Goal: Task Accomplishment & Management: Use online tool/utility

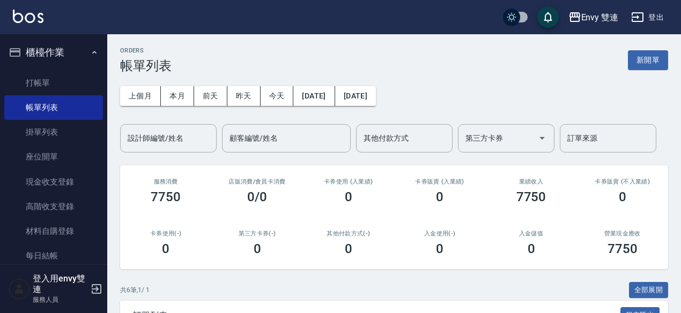
scroll to position [165, 0]
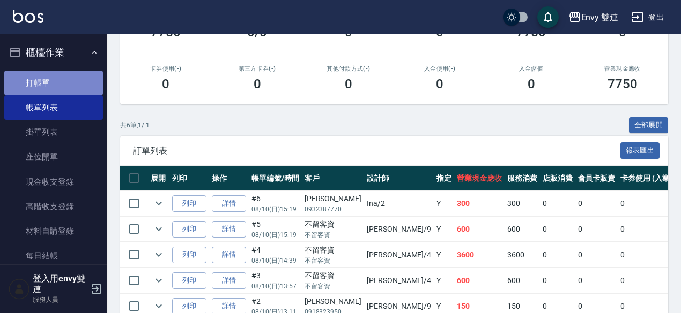
click at [59, 80] on link "打帳單" at bounding box center [53, 83] width 99 height 25
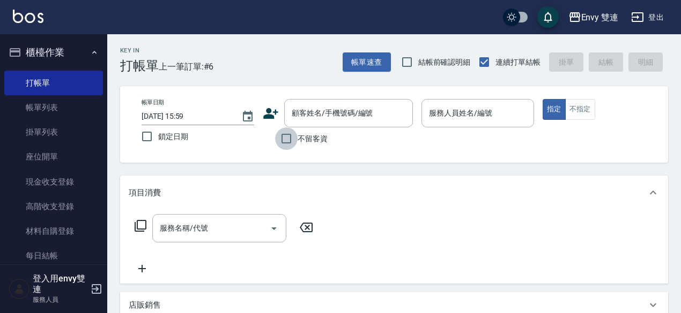
click at [288, 139] on input "不留客資" at bounding box center [286, 139] width 23 height 23
checkbox input "true"
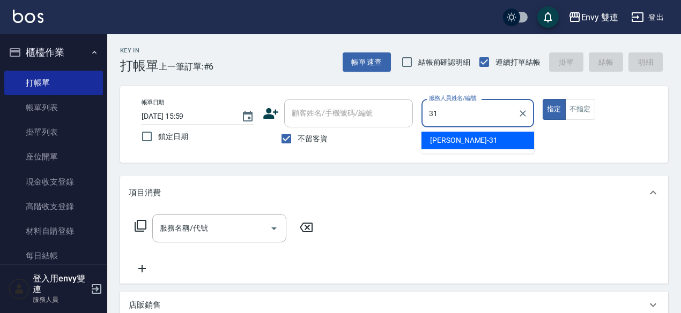
type input "Lina-31"
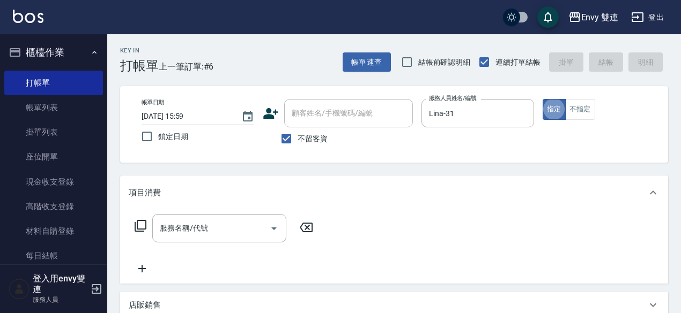
type button "true"
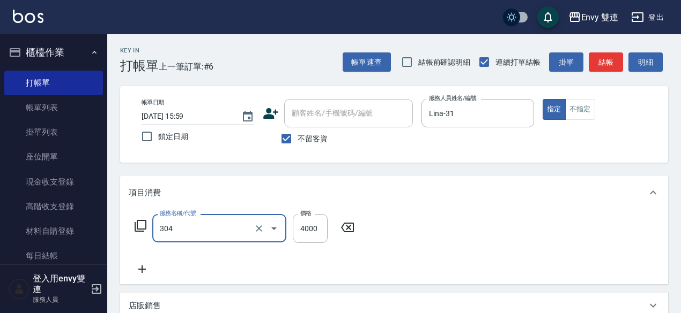
type input "縮毛矯正 (304)"
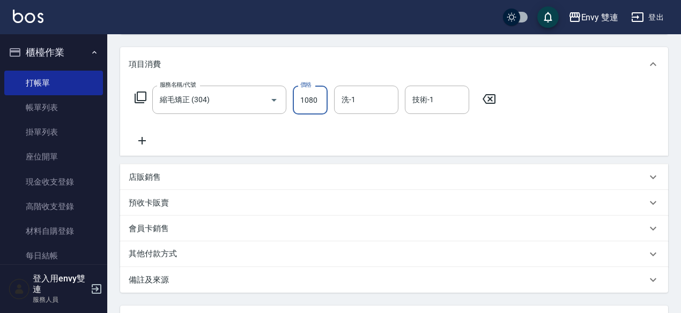
scroll to position [228, 0]
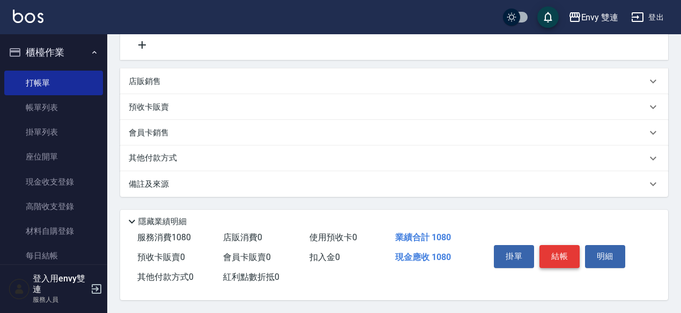
type input "1080"
click at [570, 255] on button "結帳" at bounding box center [559, 256] width 40 height 23
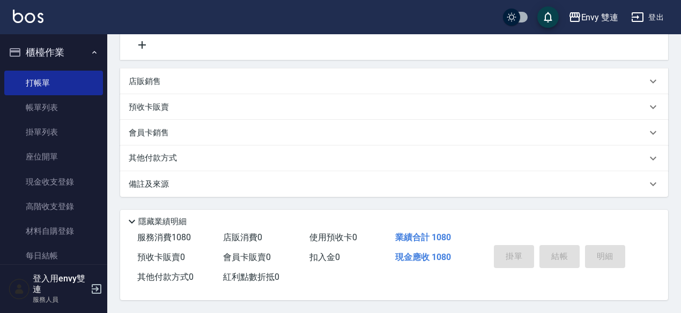
type input "[DATE] 16:00"
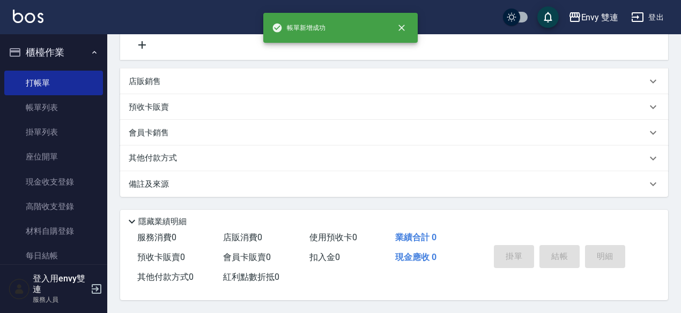
scroll to position [0, 0]
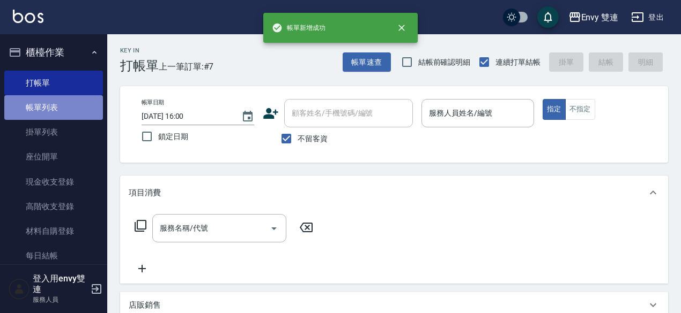
click at [69, 118] on link "帳單列表" at bounding box center [53, 107] width 99 height 25
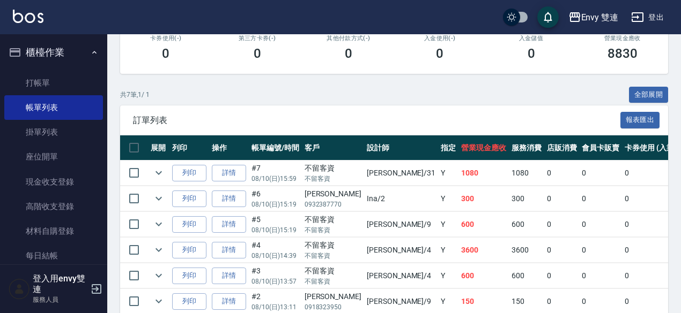
scroll to position [202, 0]
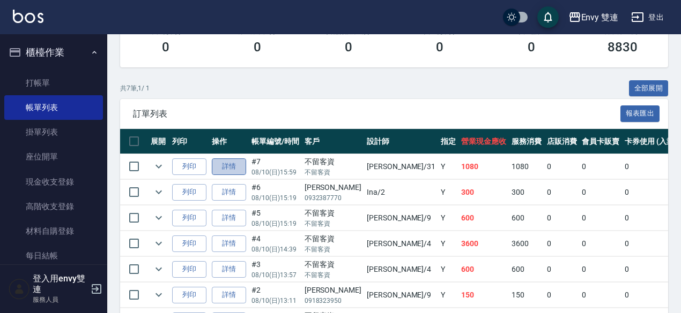
click at [233, 166] on link "詳情" at bounding box center [229, 167] width 34 height 17
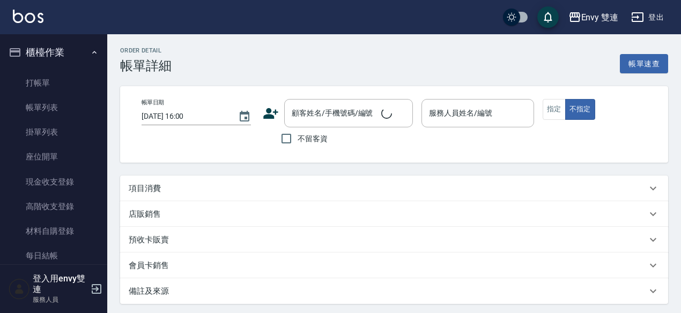
click at [233, 166] on div "Order detail 帳單詳細 帳單速查 帳單日期 [DATE] 16:00 顧客姓名/手機號碼/編號 顧客姓名/手機號碼/編號 不留客資 服務人員姓名/…" at bounding box center [393, 224] width 573 height 381
type input "[DATE] 15:59"
checkbox input "true"
type input "Lina-31"
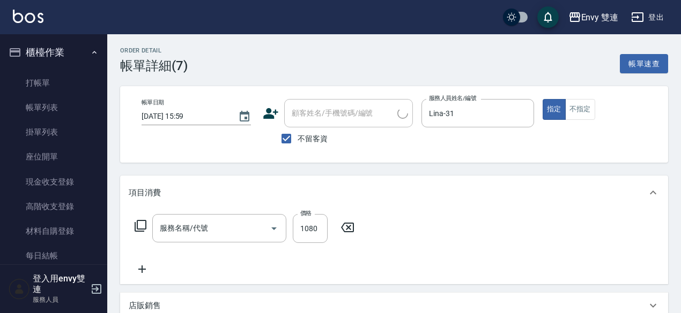
type input "縮毛矯正 (304)"
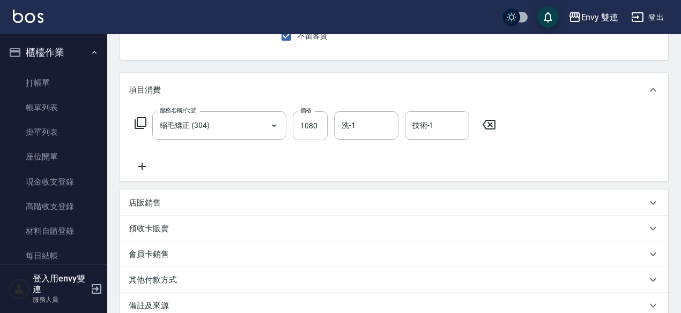
scroll to position [111, 0]
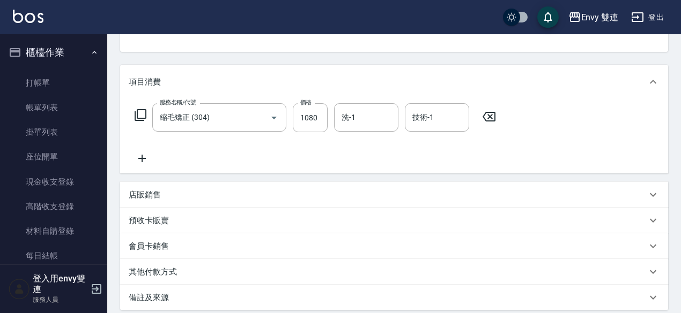
click at [211, 270] on div "其他付款方式" at bounding box center [388, 272] width 518 height 11
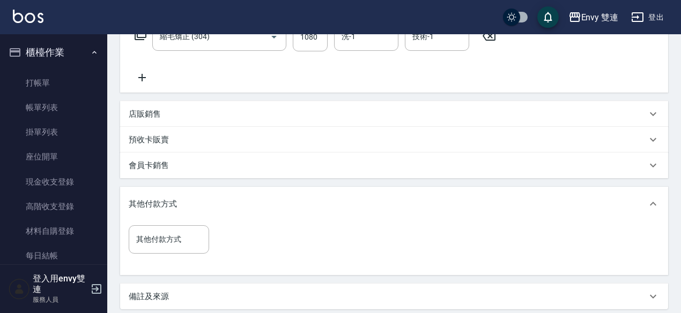
scroll to position [207, 0]
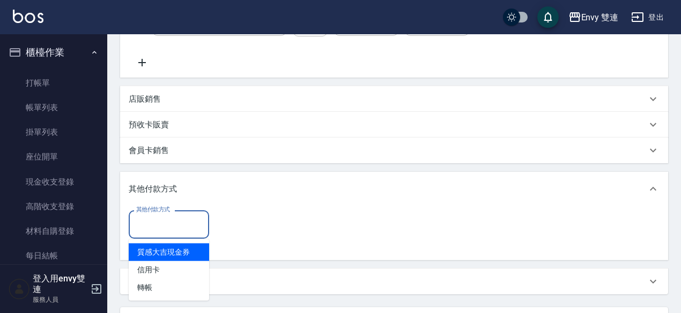
click at [176, 225] on input "其他付款方式" at bounding box center [168, 224] width 71 height 19
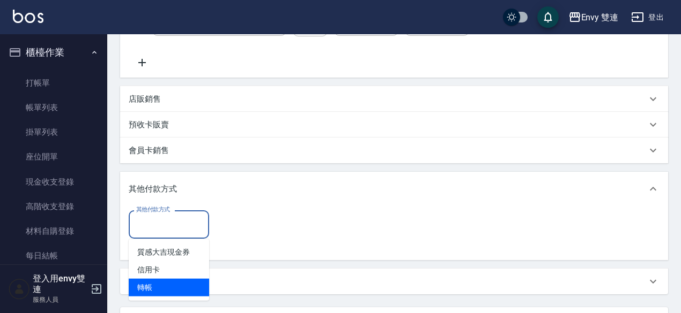
click at [168, 298] on ul "質感大吉現金券 信用卡 轉帳" at bounding box center [169, 271] width 80 height 62
click at [176, 291] on span "轉帳" at bounding box center [169, 288] width 80 height 18
type input "轉帳"
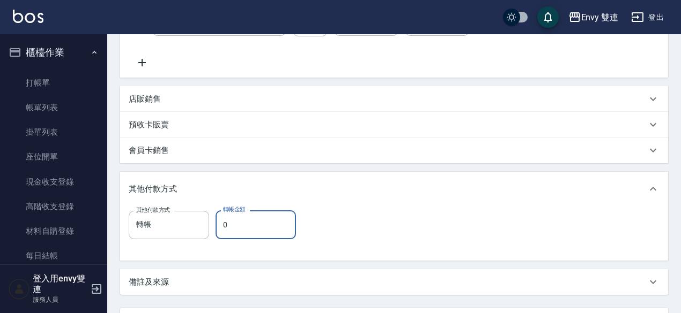
click at [263, 233] on input "0" at bounding box center [255, 225] width 80 height 29
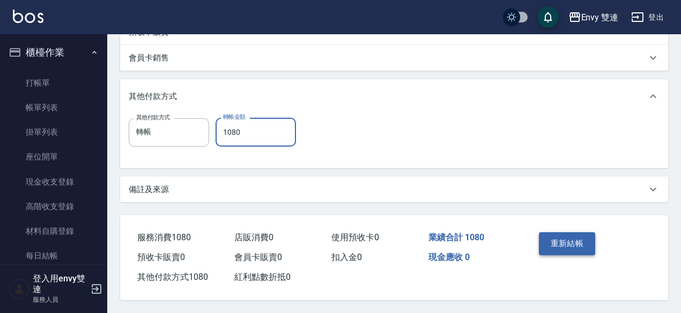
type input "1080"
click at [549, 238] on button "重新結帳" at bounding box center [567, 244] width 57 height 23
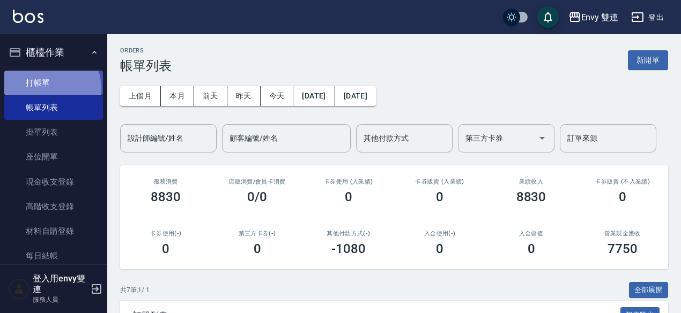
click at [47, 88] on link "打帳單" at bounding box center [53, 83] width 99 height 25
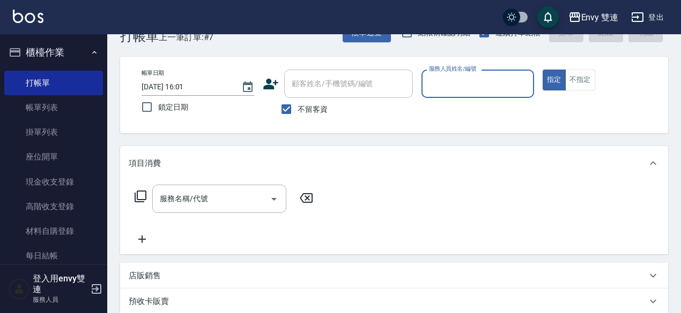
scroll to position [34, 0]
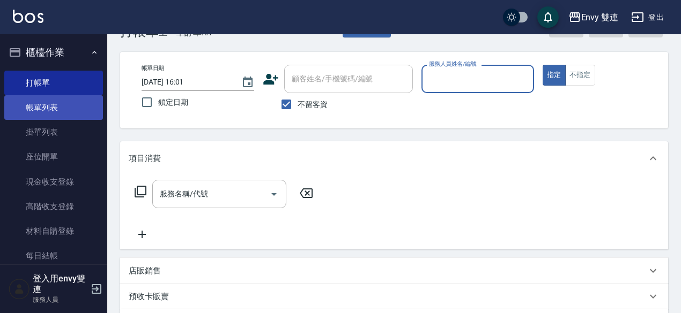
click at [65, 107] on link "帳單列表" at bounding box center [53, 107] width 99 height 25
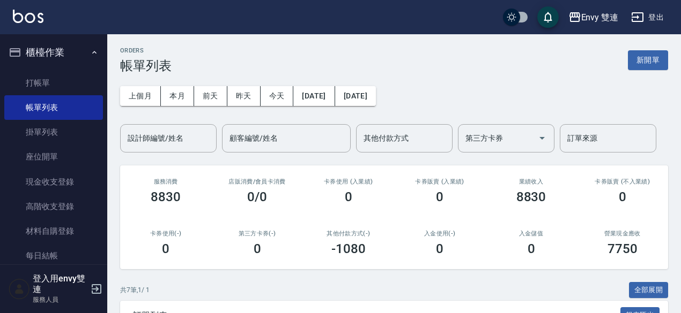
scroll to position [63, 0]
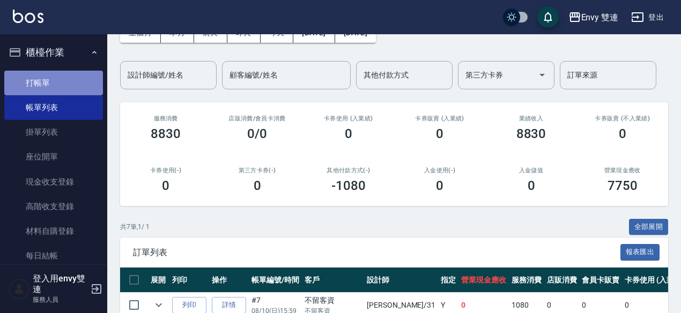
click at [67, 89] on link "打帳單" at bounding box center [53, 83] width 99 height 25
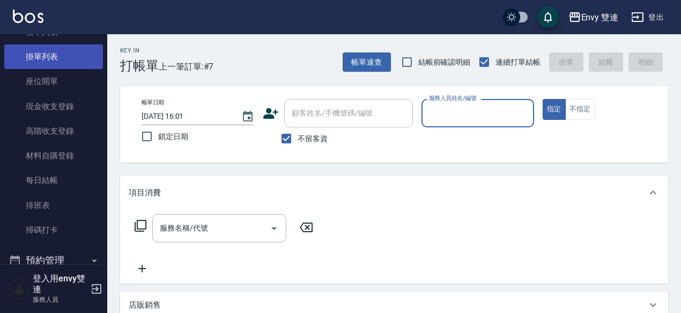
scroll to position [79, 0]
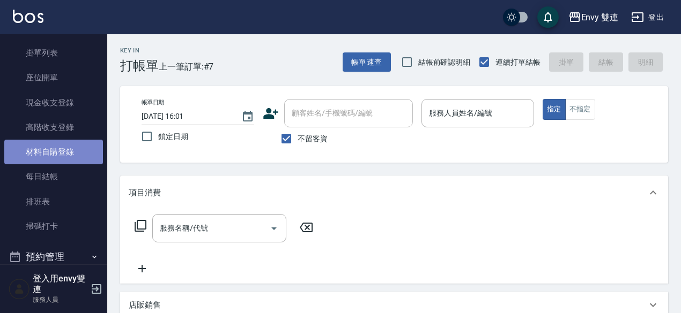
click at [73, 159] on link "材料自購登錄" at bounding box center [53, 152] width 99 height 25
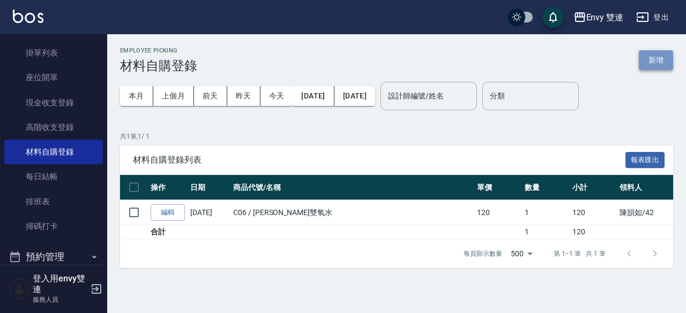
click at [661, 57] on button "新增" at bounding box center [656, 60] width 34 height 20
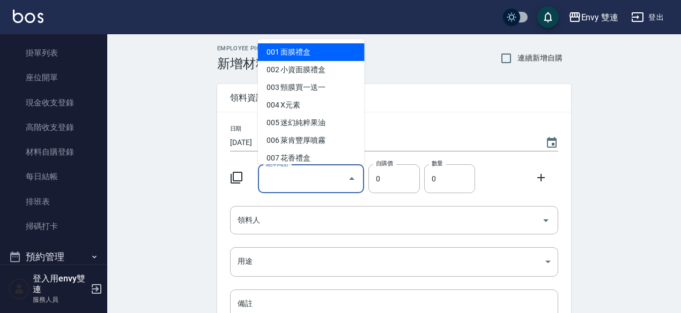
click at [337, 177] on input "選擇商品" at bounding box center [303, 179] width 81 height 19
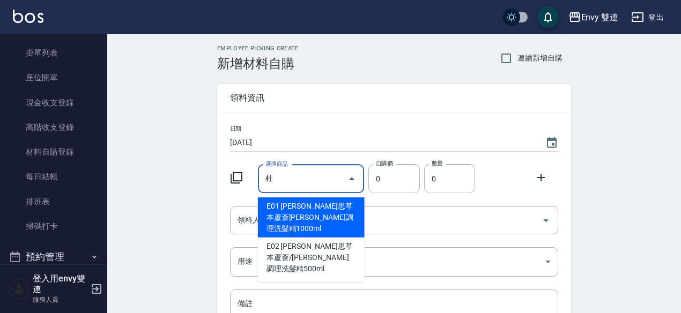
click at [342, 213] on li "E01 [PERSON_NAME]思草本蘆薈[PERSON_NAME]調理洗髮精1000ml" at bounding box center [311, 218] width 107 height 40
type input "[PERSON_NAME]思草本蘆薈[PERSON_NAME]調理洗髮精1000ml"
type input "490"
type input "1"
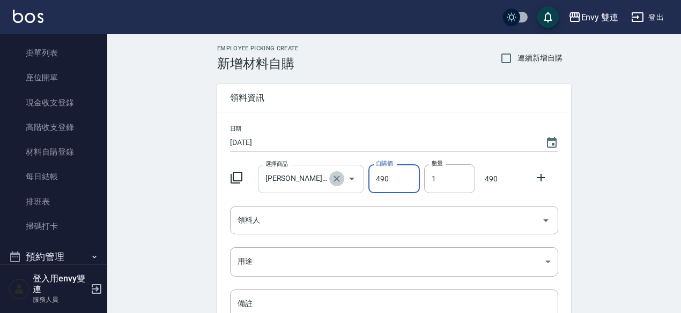
click at [337, 183] on icon "Clear" at bounding box center [336, 179] width 11 height 11
type input "0"
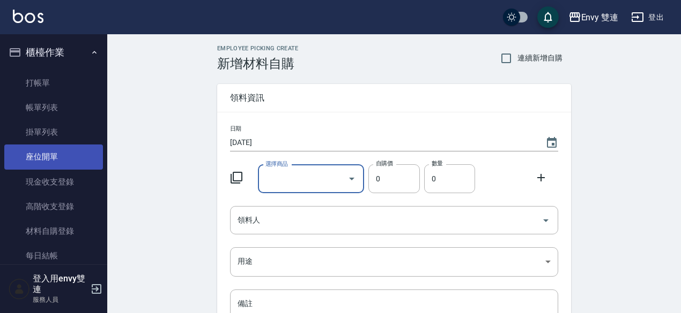
click at [58, 87] on link "打帳單" at bounding box center [53, 83] width 99 height 25
